Goal: Navigation & Orientation: Understand site structure

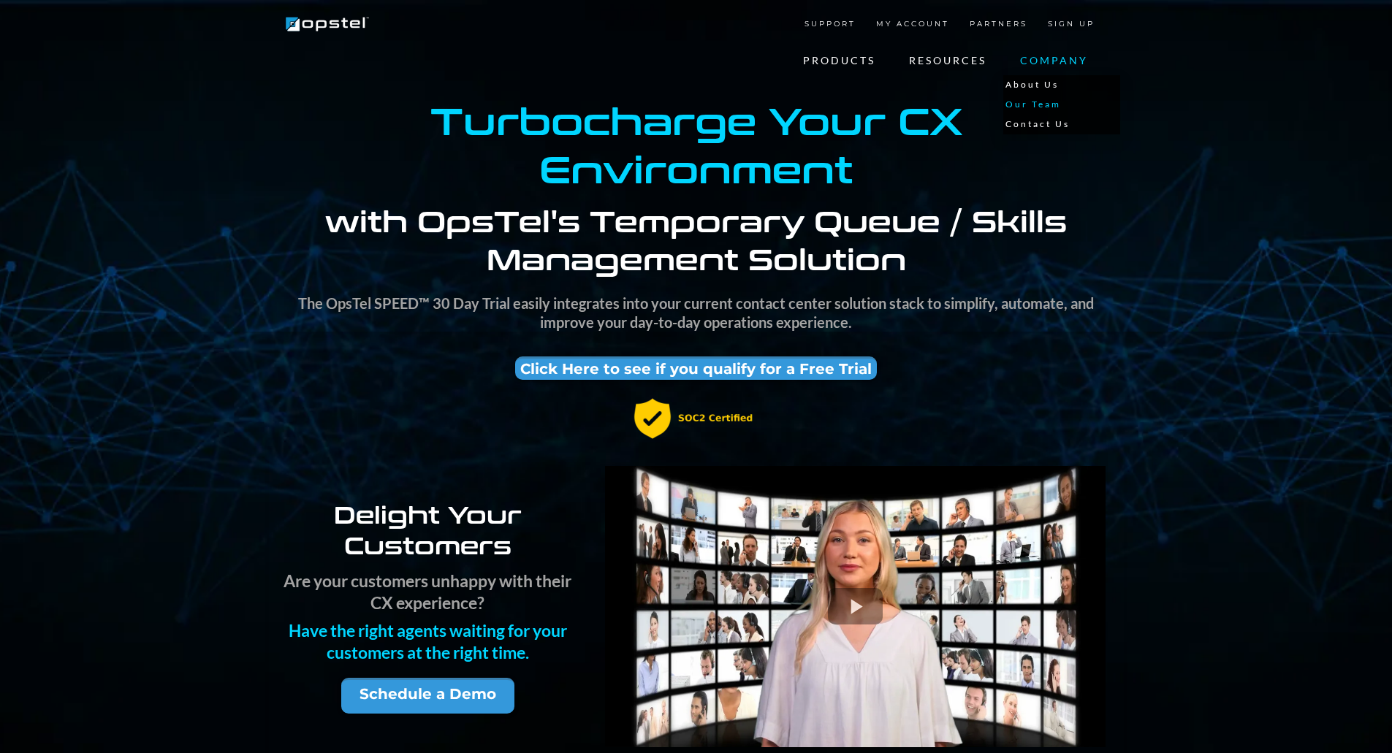
click at [1041, 106] on link "Our Team" at bounding box center [1061, 105] width 117 height 20
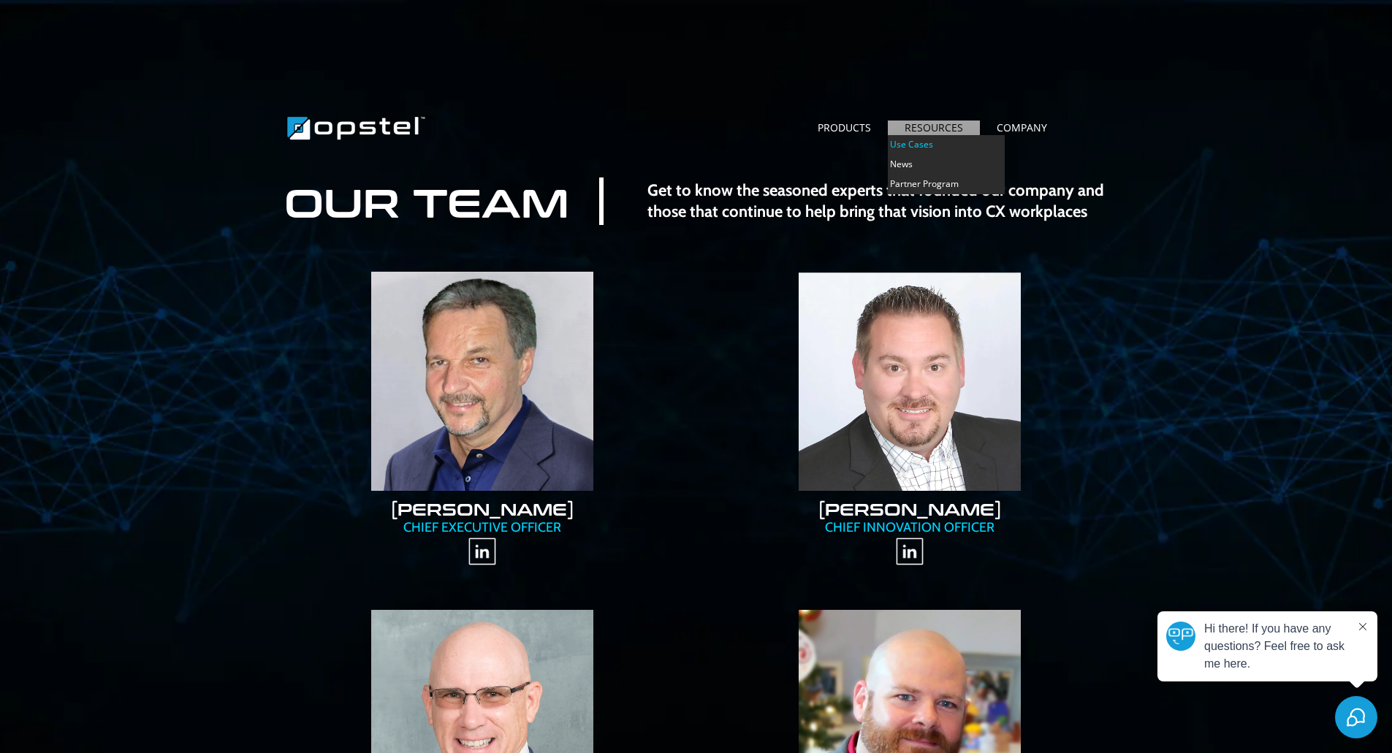
click at [935, 143] on link "Use Cases" at bounding box center [946, 145] width 117 height 20
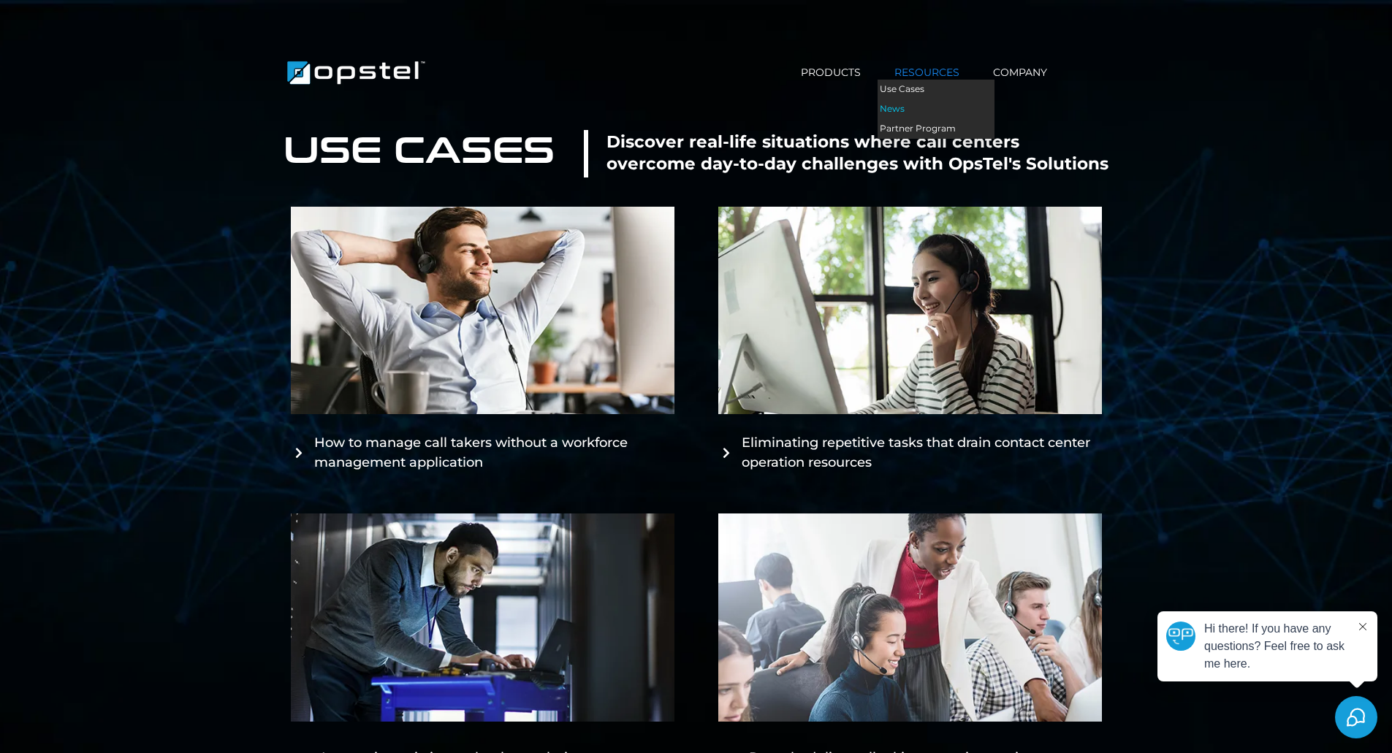
click at [905, 107] on link "News" at bounding box center [936, 109] width 117 height 20
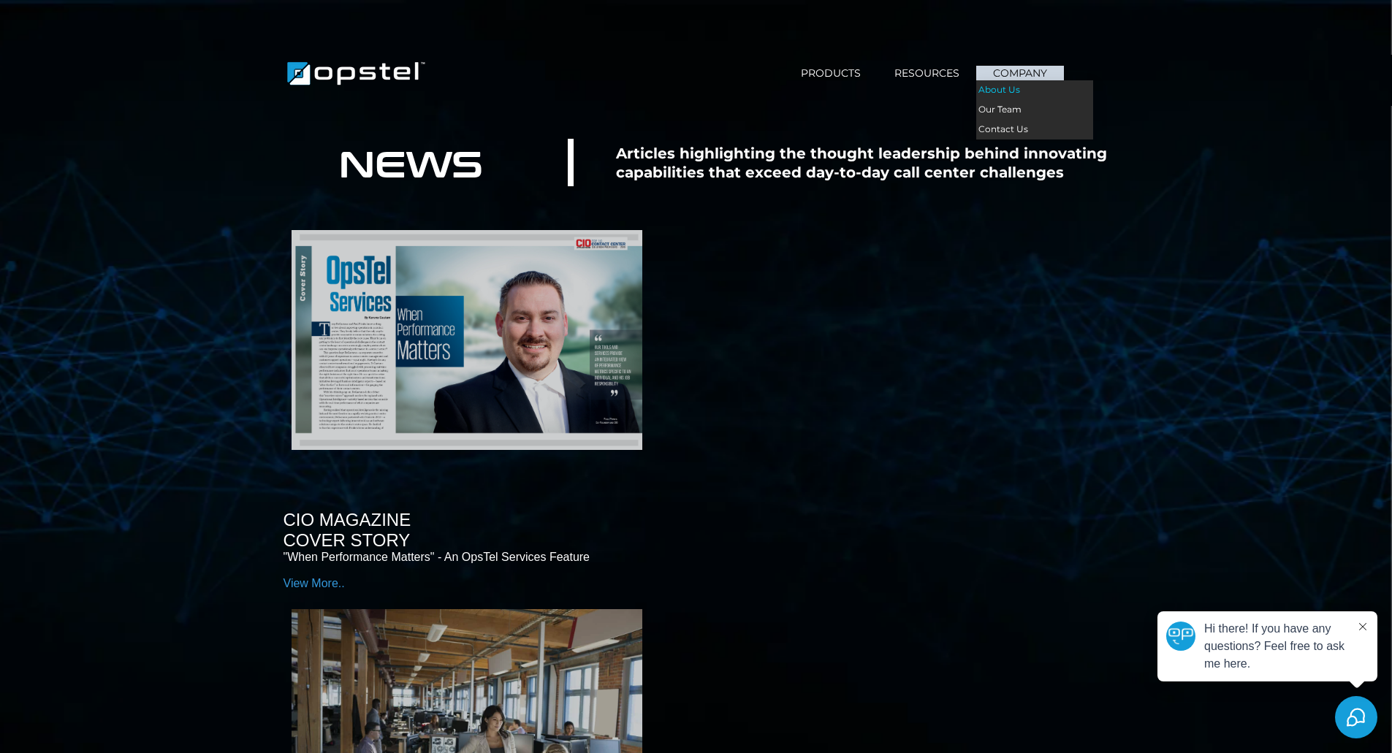
click at [1006, 88] on link "About Us" at bounding box center [1034, 90] width 117 height 20
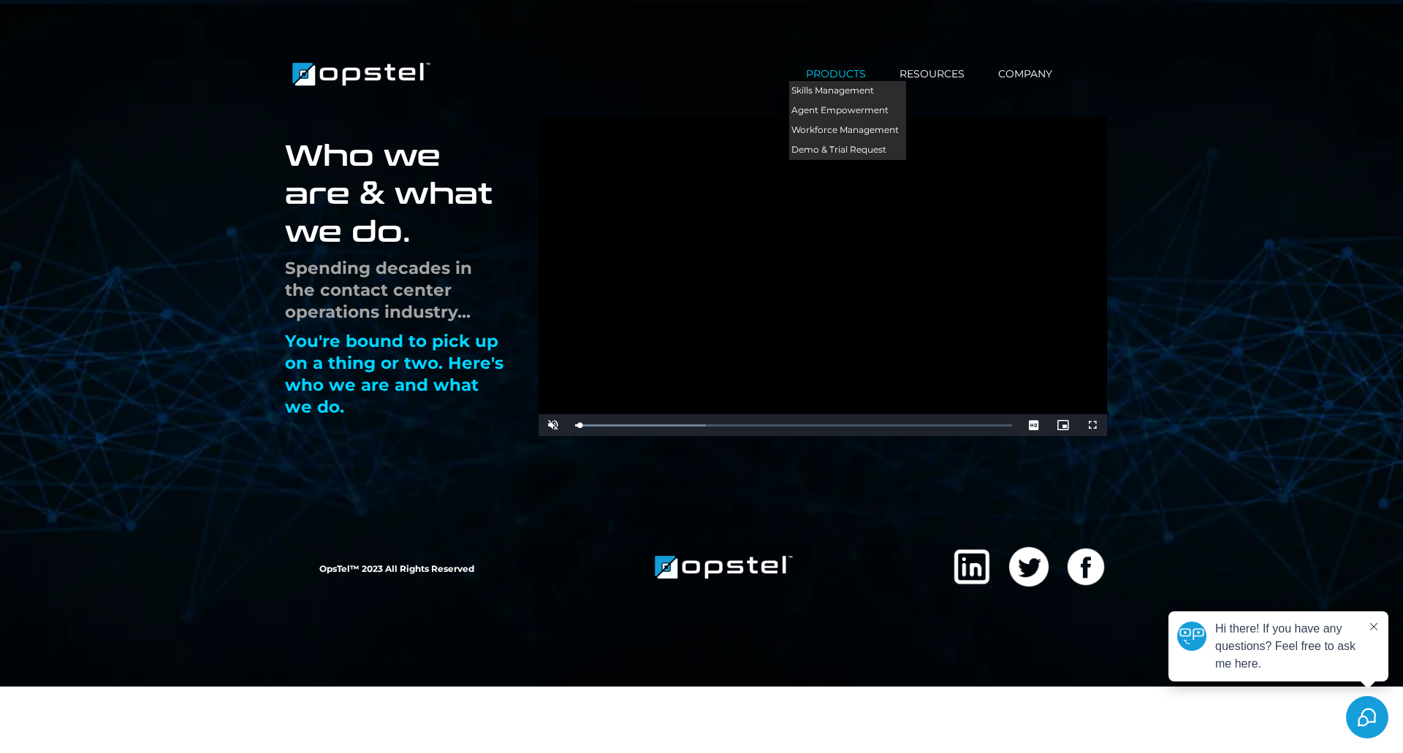
click at [845, 77] on link "PRODUCTS" at bounding box center [836, 73] width 94 height 15
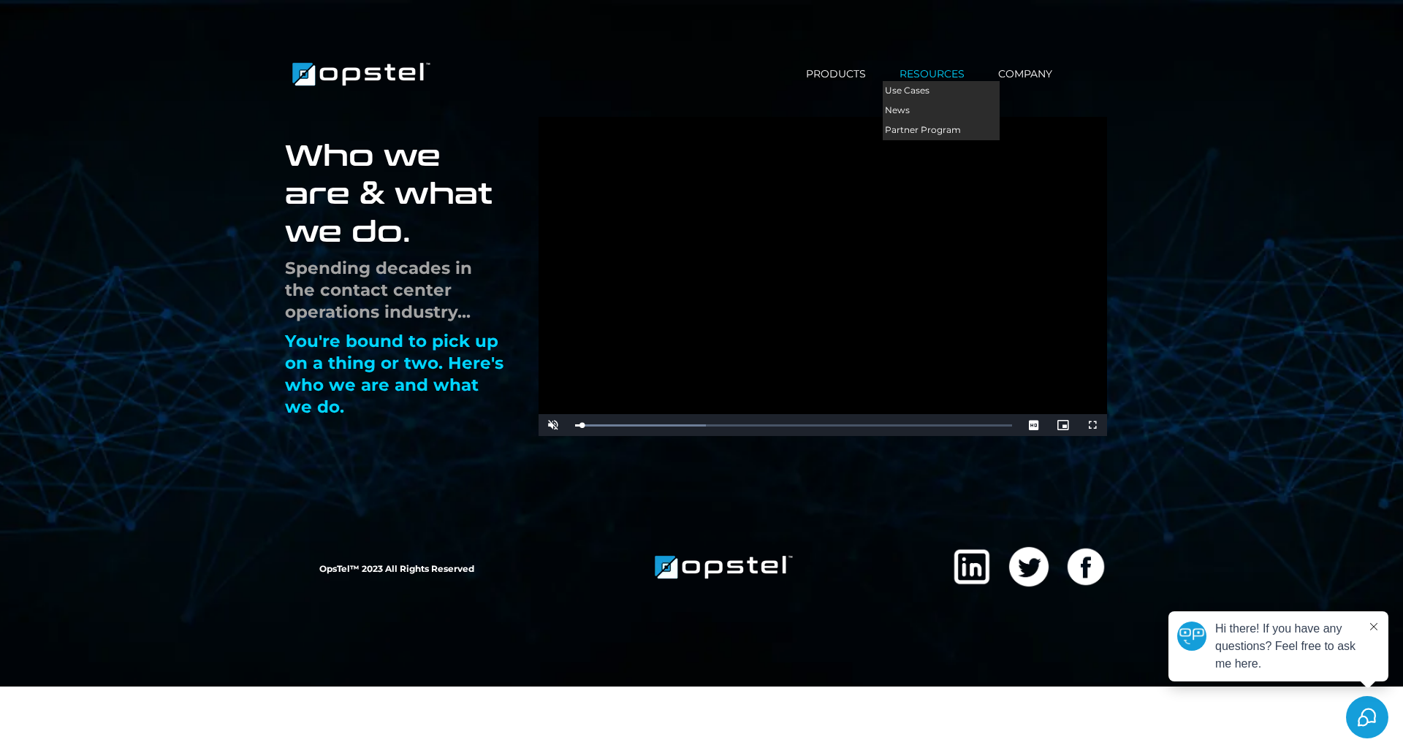
click at [932, 80] on link "RESOURCES" at bounding box center [932, 73] width 99 height 15
